Goal: Transaction & Acquisition: Purchase product/service

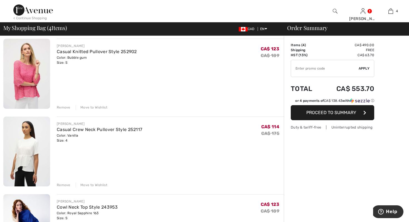
scroll to position [126, 0]
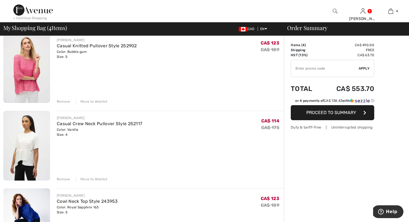
click at [62, 178] on div "Remove" at bounding box center [64, 178] width 14 height 5
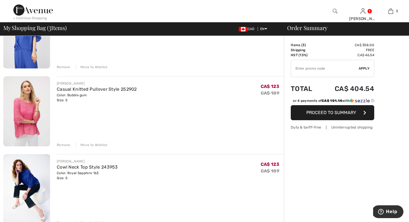
scroll to position [0, 0]
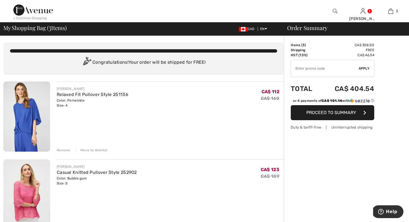
click at [39, 11] on img at bounding box center [32, 9] width 39 height 11
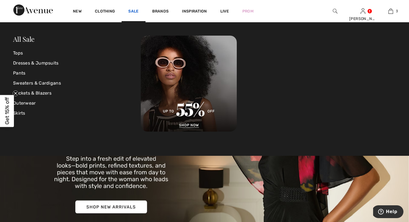
click at [133, 11] on link "Sale" at bounding box center [133, 12] width 10 height 6
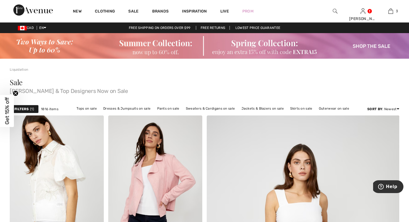
click at [274, 47] on img at bounding box center [204, 46] width 409 height 26
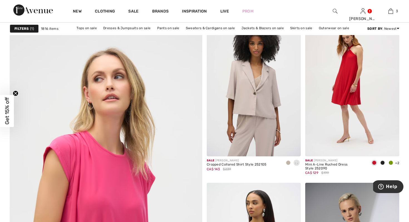
scroll to position [1391, 0]
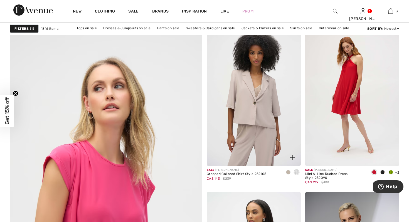
click at [260, 137] on img at bounding box center [253, 95] width 94 height 141
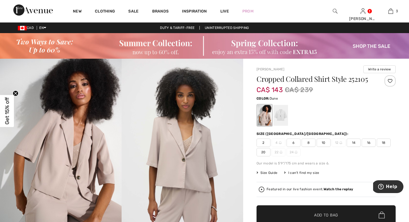
click at [260, 145] on span "2" at bounding box center [263, 142] width 14 height 8
click at [275, 122] on div at bounding box center [280, 115] width 14 height 21
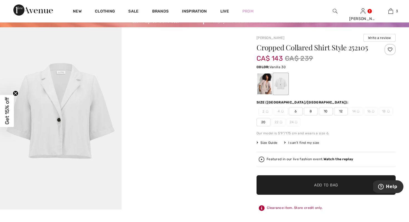
scroll to position [72, 0]
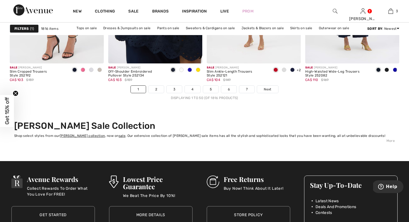
scroll to position [2563, 0]
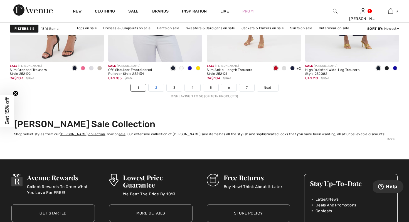
click at [158, 89] on link "2" at bounding box center [155, 87] width 15 height 7
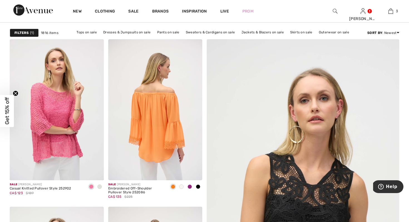
scroll to position [77, 0]
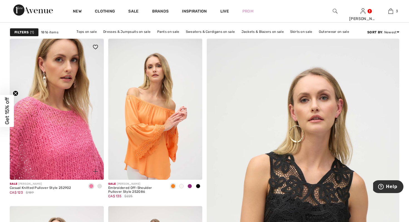
click at [78, 153] on img at bounding box center [57, 109] width 94 height 141
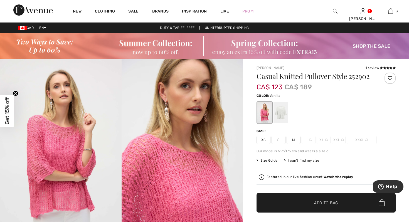
click at [283, 118] on div at bounding box center [280, 112] width 14 height 21
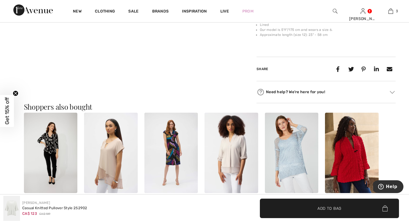
scroll to position [440, 0]
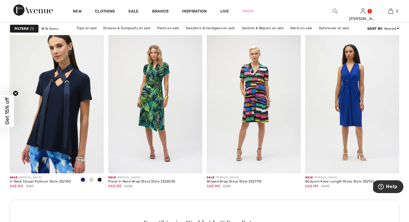
scroll to position [1112, 0]
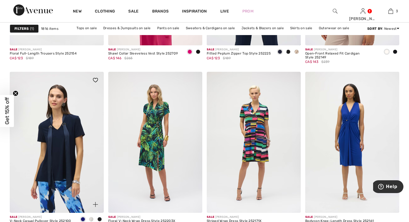
click at [59, 168] on img at bounding box center [57, 142] width 94 height 141
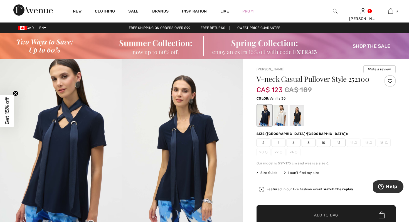
click at [275, 117] on div at bounding box center [280, 115] width 14 height 21
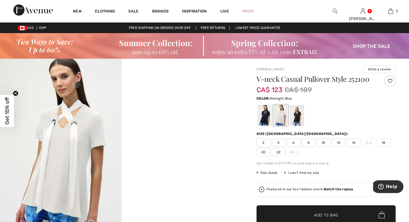
click at [262, 118] on div at bounding box center [264, 115] width 14 height 21
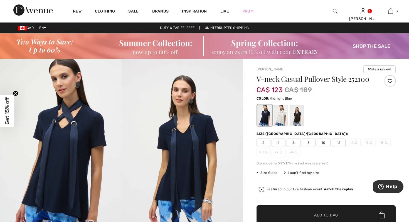
click at [264, 115] on div at bounding box center [264, 115] width 14 height 21
click at [277, 144] on span "4" at bounding box center [278, 142] width 14 height 8
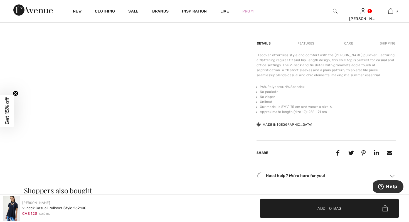
scroll to position [297, 0]
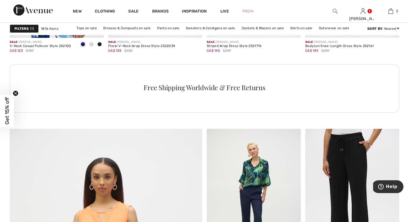
scroll to position [1363, 0]
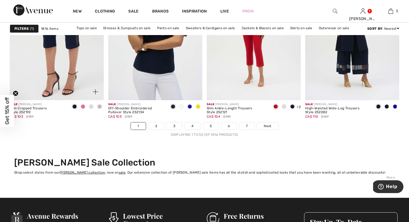
scroll to position [2492, 0]
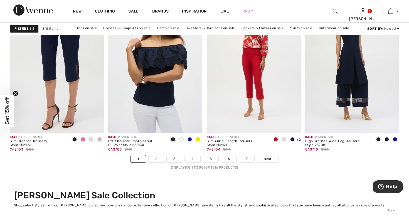
click at [158, 160] on link "2" at bounding box center [155, 158] width 15 height 7
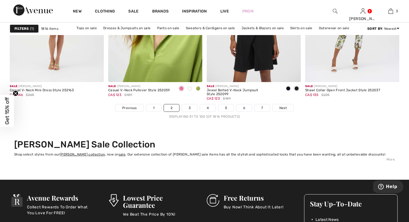
scroll to position [2548, 0]
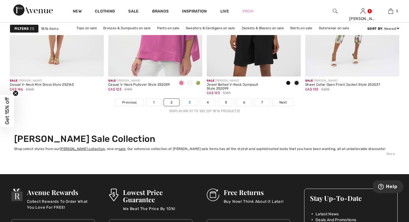
click at [191, 101] on link "3" at bounding box center [189, 102] width 15 height 7
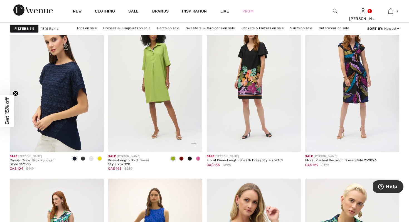
scroll to position [442, 0]
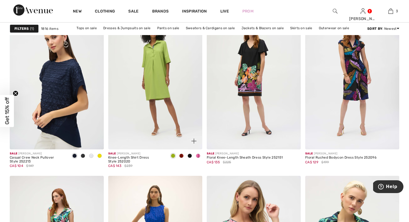
click at [145, 124] on img at bounding box center [155, 78] width 94 height 141
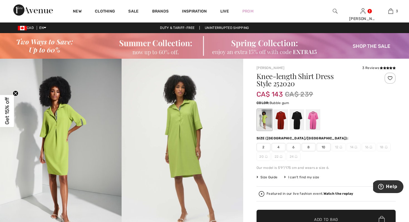
click at [312, 124] on div at bounding box center [312, 119] width 14 height 21
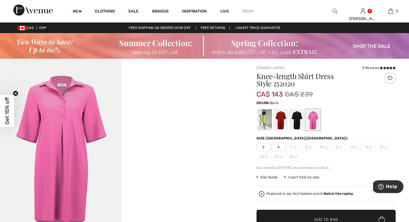
click at [293, 124] on div at bounding box center [296, 119] width 14 height 21
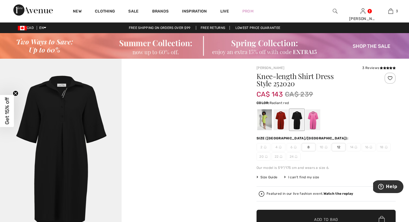
click at [280, 125] on div at bounding box center [280, 119] width 14 height 21
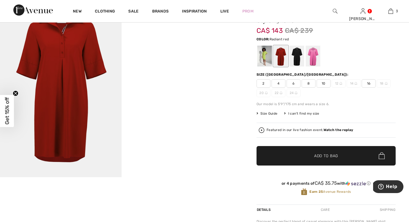
scroll to position [60, 0]
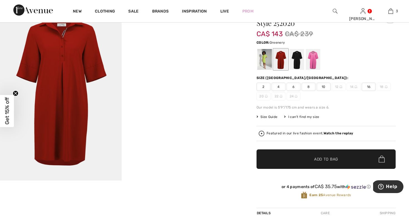
click at [270, 61] on div at bounding box center [264, 59] width 14 height 21
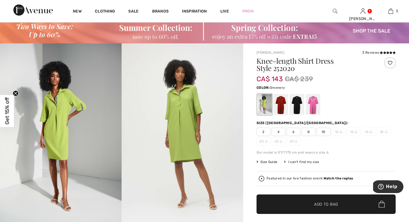
scroll to position [0, 0]
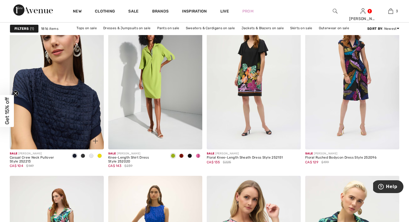
click at [49, 130] on img at bounding box center [57, 78] width 94 height 141
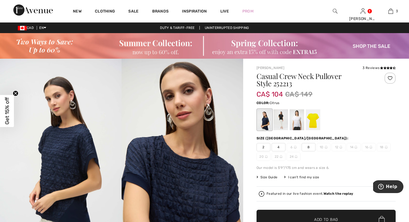
click at [315, 121] on div at bounding box center [312, 119] width 14 height 21
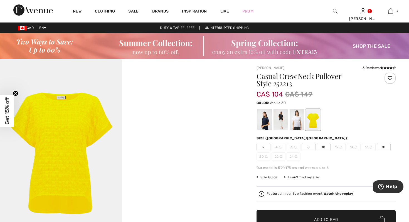
click at [297, 126] on div at bounding box center [296, 119] width 14 height 21
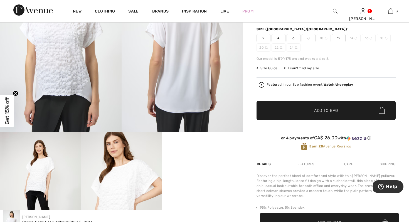
scroll to position [48, 0]
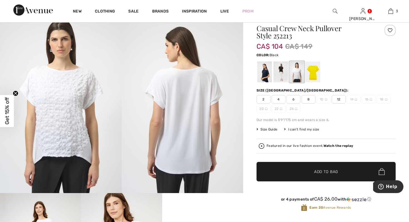
click at [285, 74] on div at bounding box center [280, 71] width 14 height 21
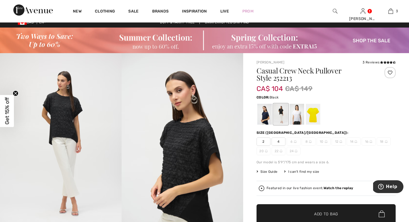
scroll to position [0, 0]
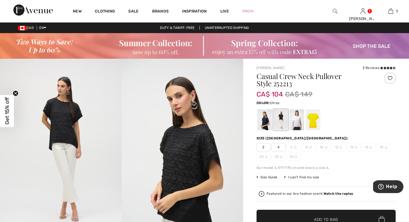
click at [315, 119] on div at bounding box center [312, 119] width 14 height 21
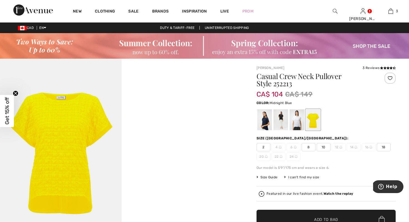
click at [262, 125] on div at bounding box center [264, 119] width 14 height 21
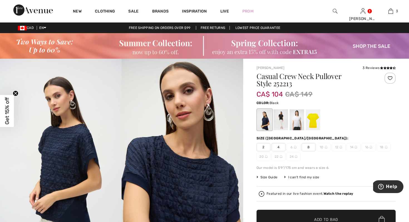
click at [281, 124] on div at bounding box center [280, 119] width 14 height 21
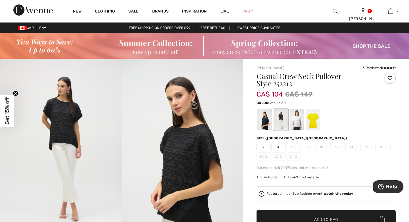
click at [299, 125] on div at bounding box center [296, 119] width 14 height 21
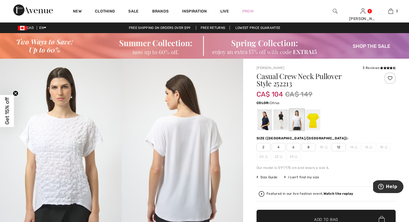
click at [311, 120] on div at bounding box center [312, 119] width 14 height 21
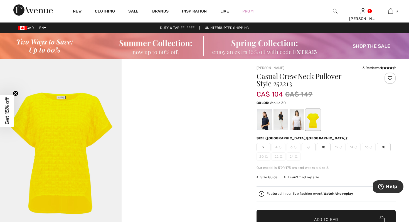
click at [292, 125] on div at bounding box center [296, 119] width 14 height 21
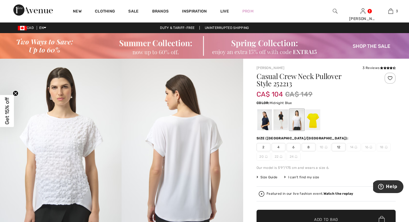
click at [264, 117] on div at bounding box center [264, 119] width 14 height 21
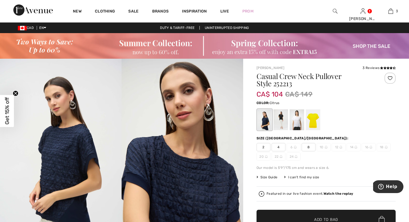
click at [315, 116] on div at bounding box center [312, 119] width 14 height 21
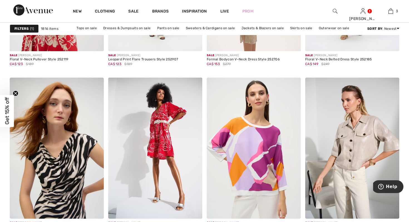
scroll to position [1131, 0]
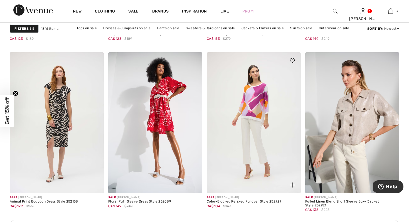
click at [244, 165] on img at bounding box center [253, 122] width 94 height 141
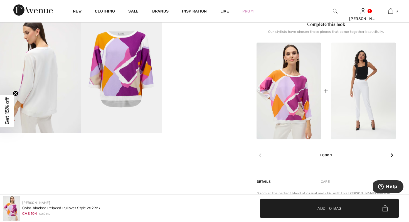
scroll to position [213, 0]
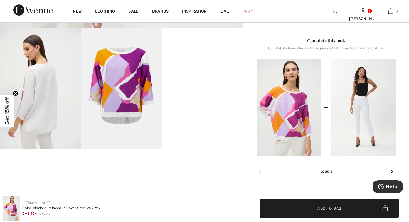
click at [213, 68] on video "Your browser does not support the video tag." at bounding box center [202, 48] width 81 height 41
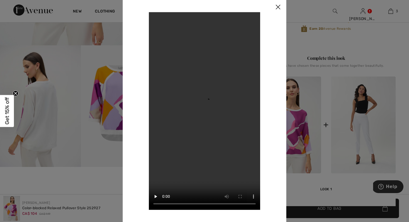
scroll to position [169, 0]
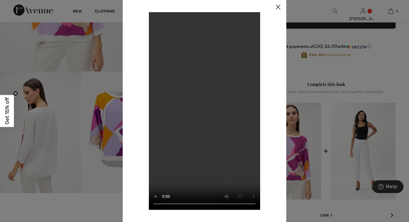
click at [275, 5] on img at bounding box center [277, 7] width 17 height 17
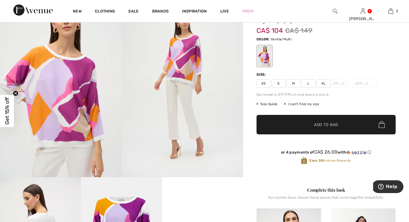
scroll to position [58, 0]
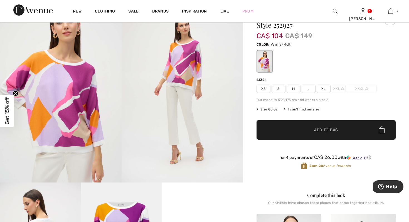
click at [5, 121] on span "Get 15% off" at bounding box center [7, 110] width 6 height 27
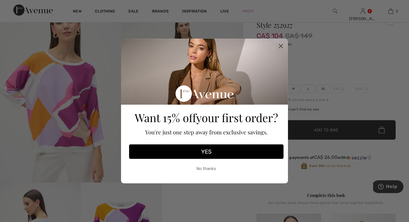
click at [280, 45] on circle "Close dialog" at bounding box center [280, 45] width 9 height 9
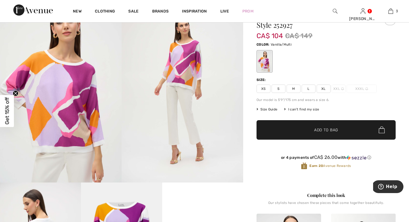
click at [277, 89] on span "S" at bounding box center [278, 88] width 14 height 8
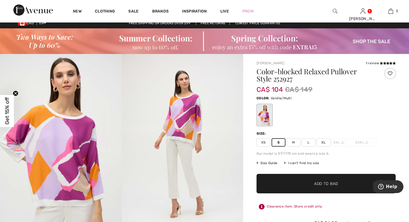
scroll to position [0, 0]
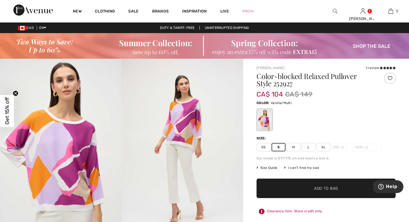
click at [332, 186] on span "Add to Bag" at bounding box center [326, 188] width 24 height 6
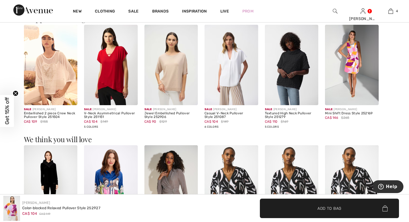
scroll to position [514, 0]
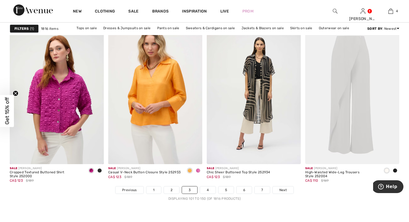
scroll to position [2454, 0]
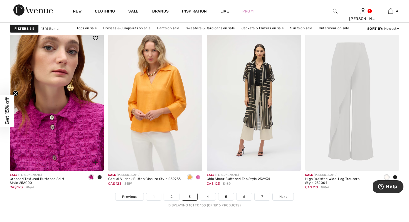
click at [64, 147] on img at bounding box center [57, 100] width 94 height 141
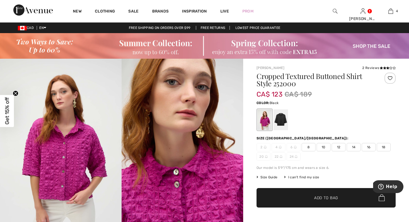
click at [283, 119] on div at bounding box center [280, 119] width 14 height 21
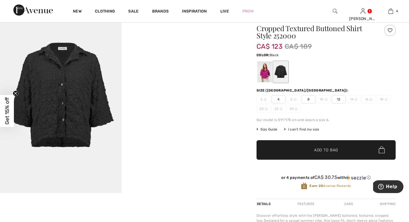
scroll to position [36, 0]
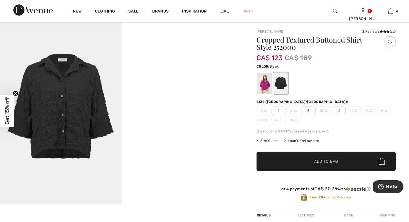
click at [278, 111] on span "4" at bounding box center [278, 110] width 14 height 8
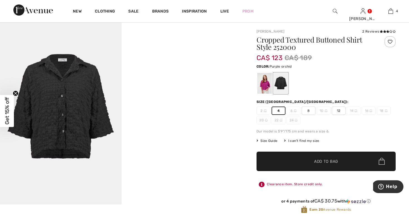
click at [259, 88] on div at bounding box center [264, 83] width 14 height 21
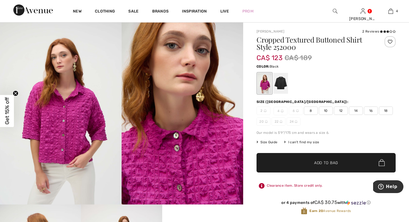
click at [282, 84] on div at bounding box center [280, 83] width 14 height 21
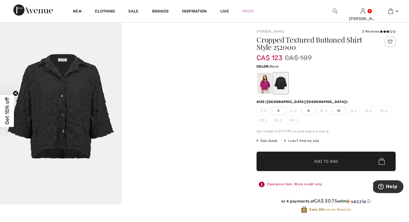
click at [333, 167] on span "✔ Added to Bag Add to Bag" at bounding box center [325, 160] width 139 height 19
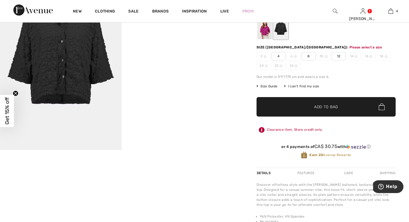
scroll to position [91, 0]
